Goal: Find specific page/section: Find specific page/section

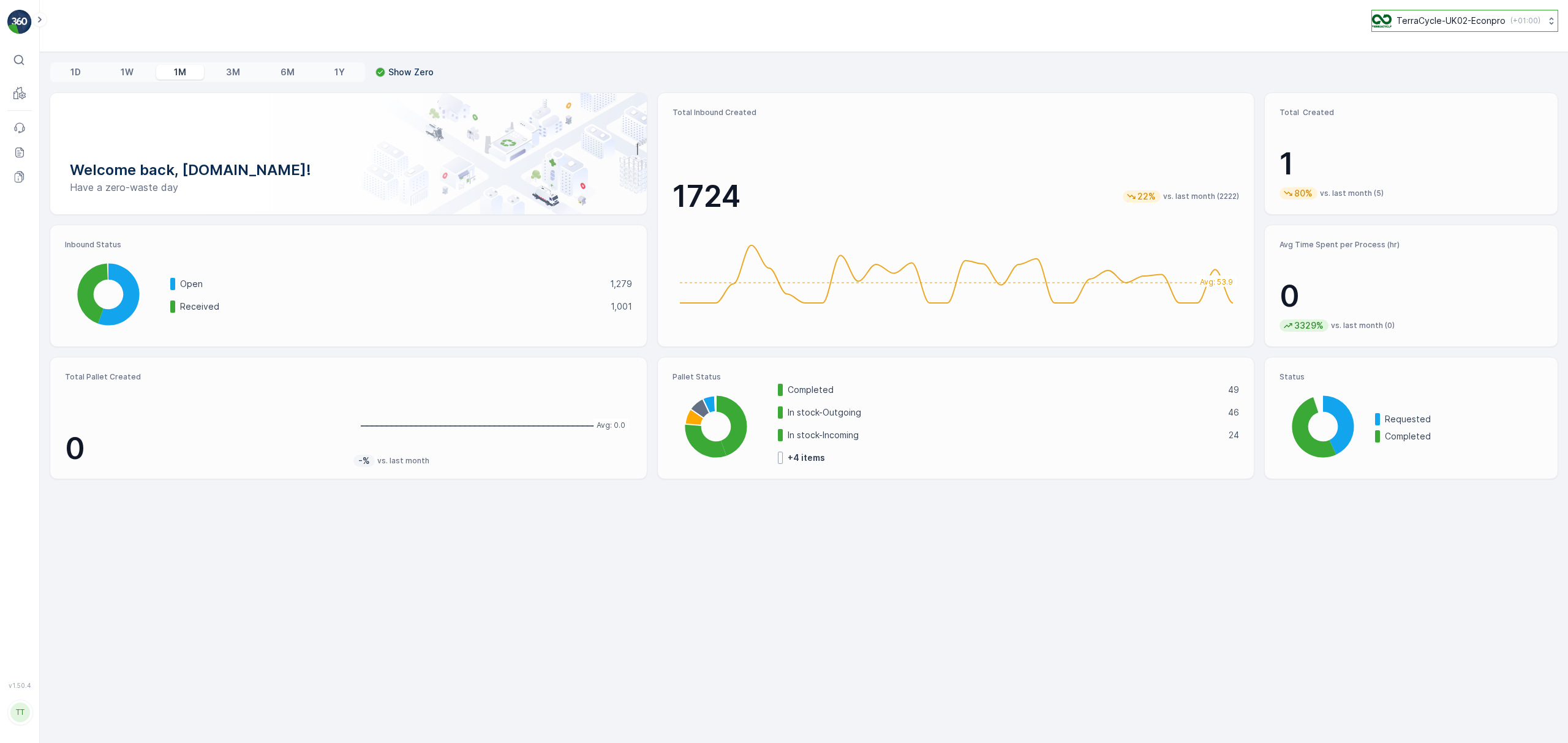
click at [1417, 23] on p "TerraCycle-UK02-Econpro" at bounding box center [1451, 21] width 109 height 12
type input "jp"
click at [1422, 82] on span "Asia/[GEOGRAPHIC_DATA] (+09:00)" at bounding box center [1443, 86] width 126 height 10
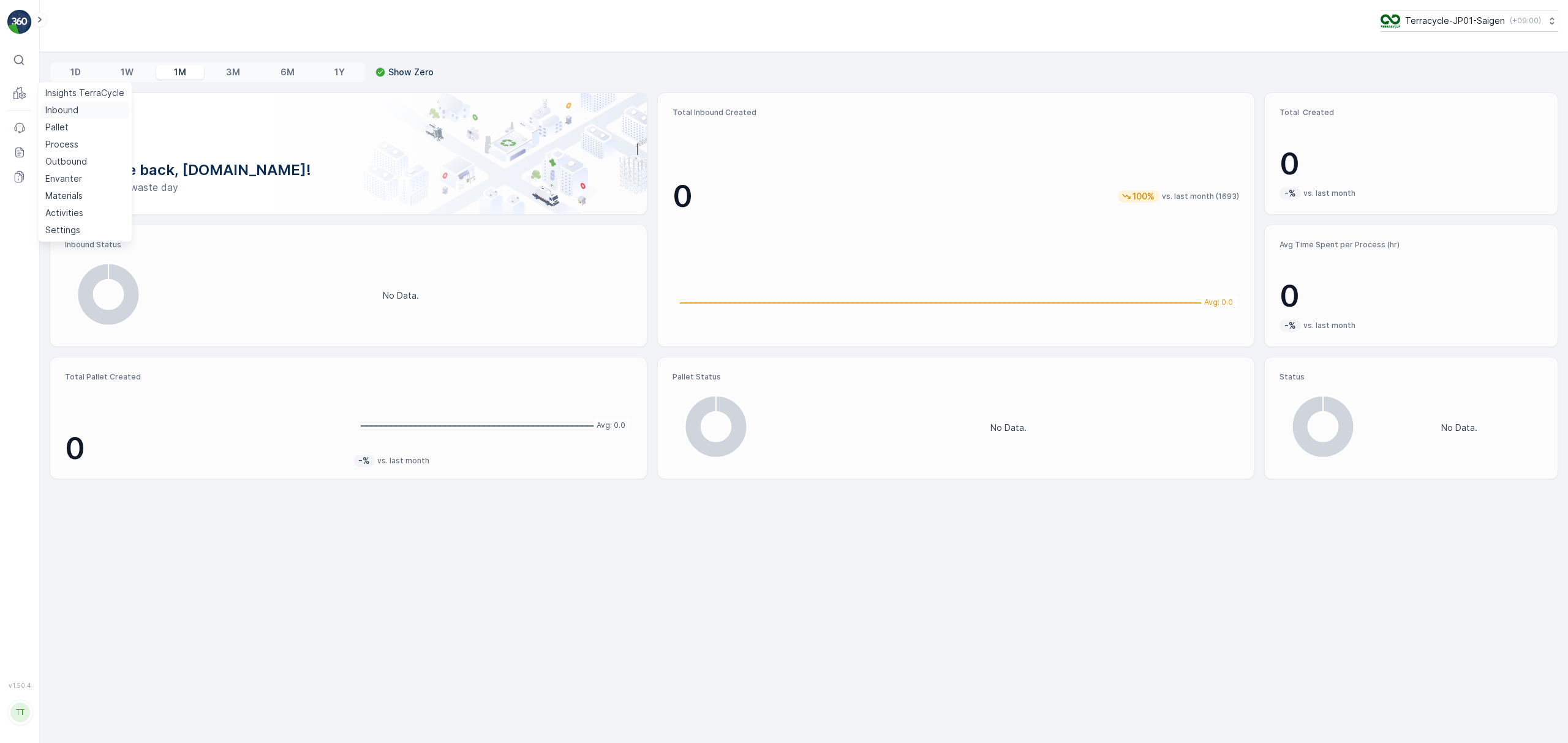
click at [54, 108] on p "Inbound" at bounding box center [62, 110] width 33 height 12
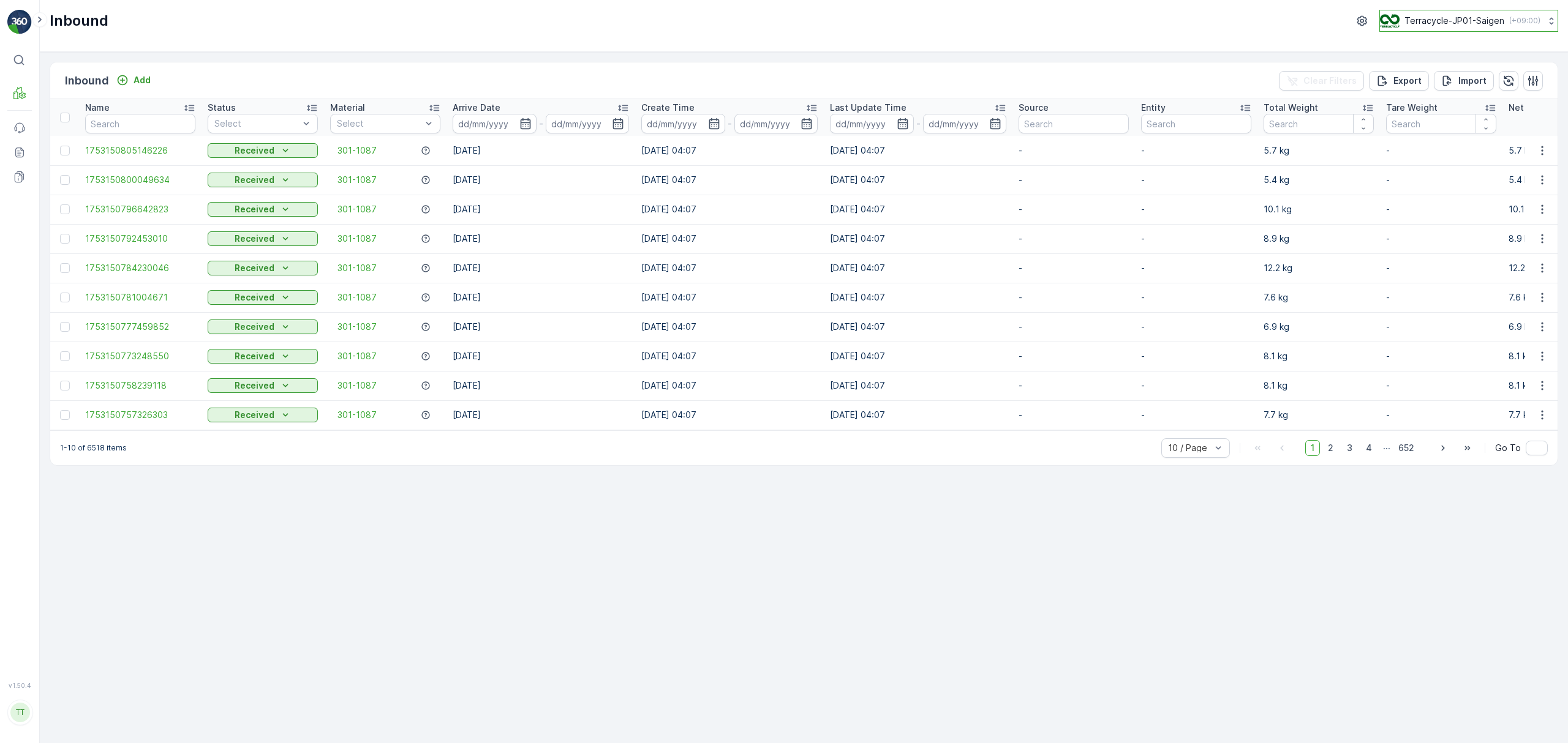
click at [1471, 20] on p "Terracycle-JP01-Saigen" at bounding box center [1454, 21] width 100 height 12
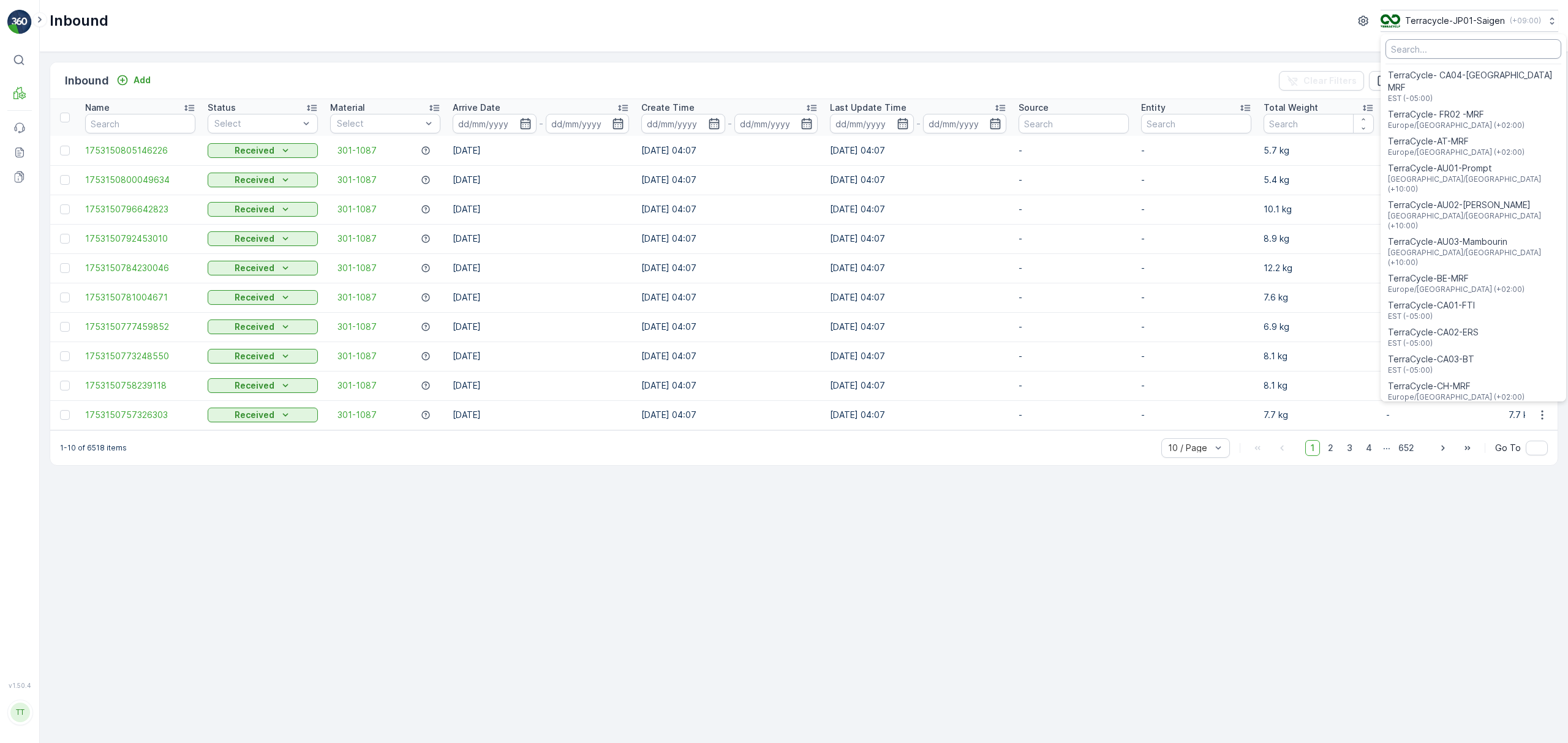
click at [1439, 47] on input "Menu" at bounding box center [1473, 49] width 176 height 20
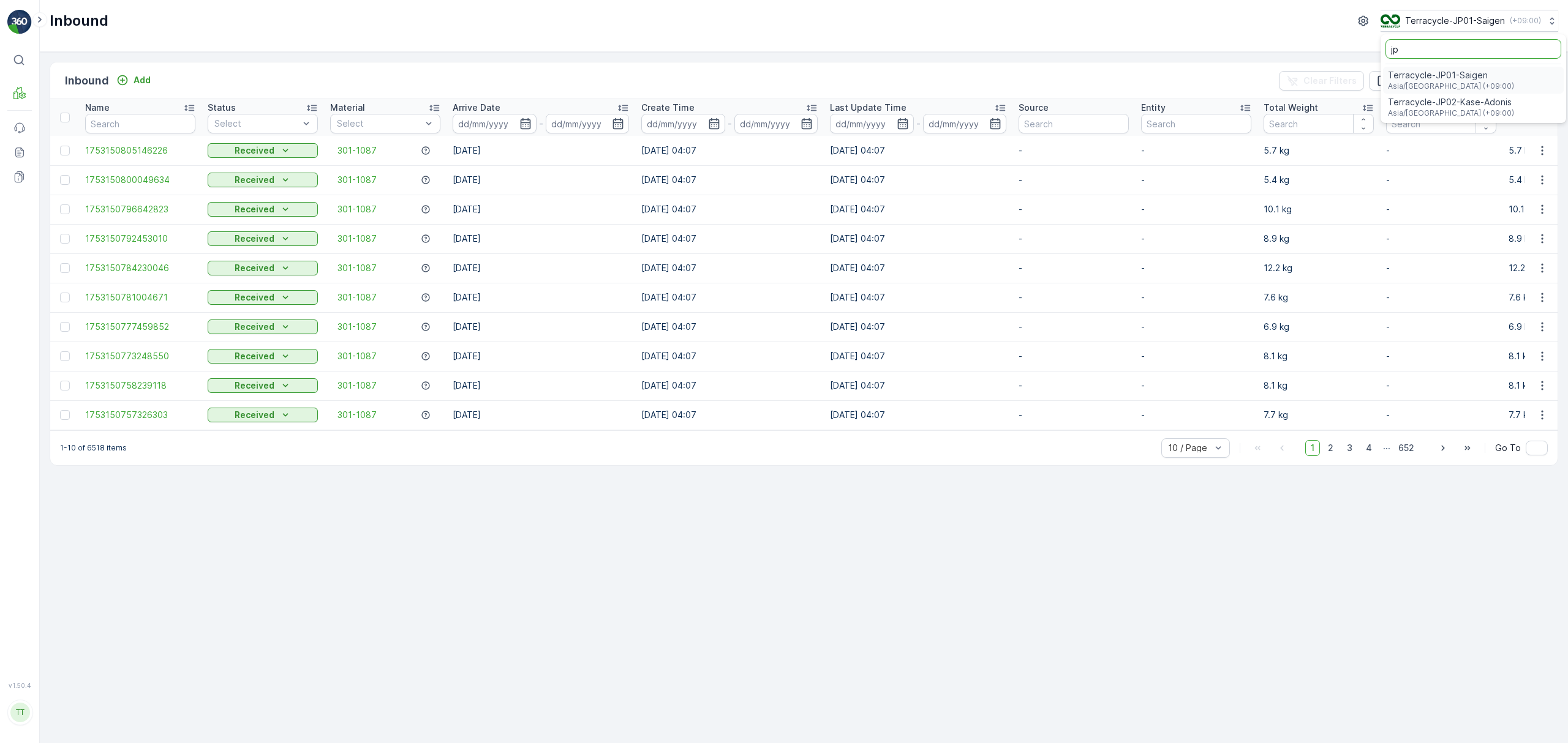
type input "jp"
click at [1452, 110] on span "Asia/[GEOGRAPHIC_DATA] (+09:00)" at bounding box center [1451, 113] width 126 height 10
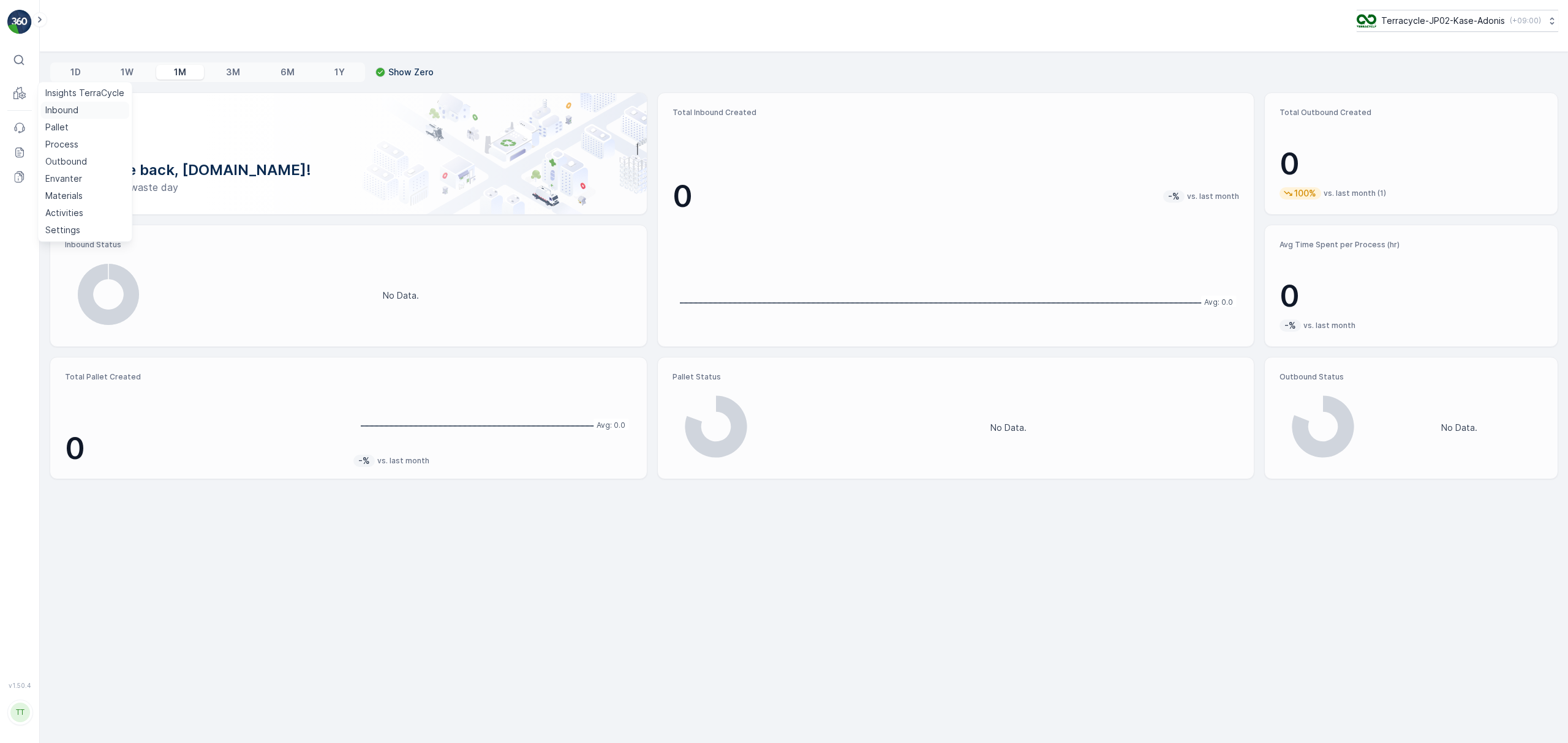
click at [53, 110] on p "Inbound" at bounding box center [62, 110] width 33 height 12
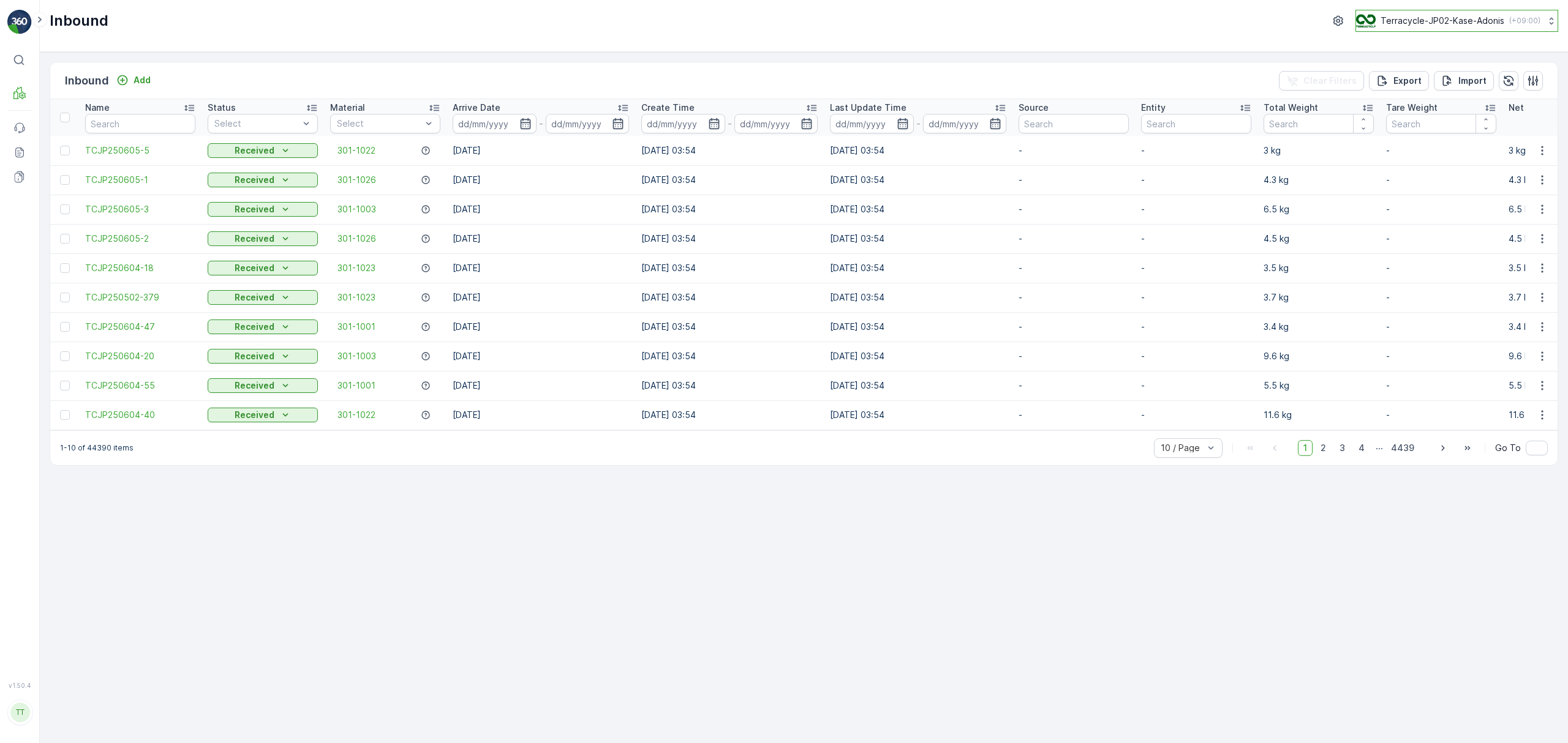
click at [1430, 22] on p "Terracycle-JP02-Kase-Adonis" at bounding box center [1442, 21] width 124 height 12
